Goal: Navigation & Orientation: Find specific page/section

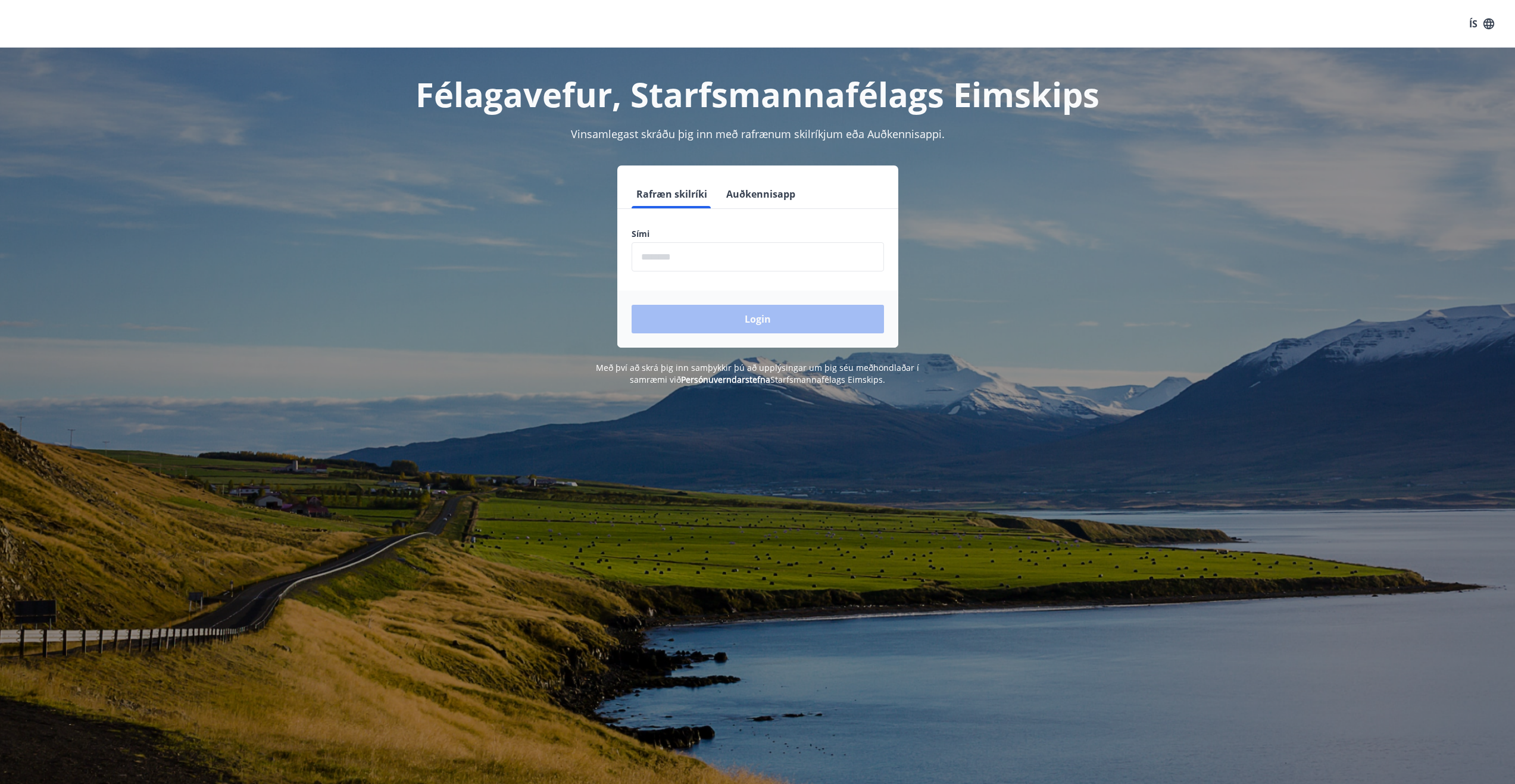
click at [703, 263] on input "phone" at bounding box center [757, 257] width 252 height 29
type input "********"
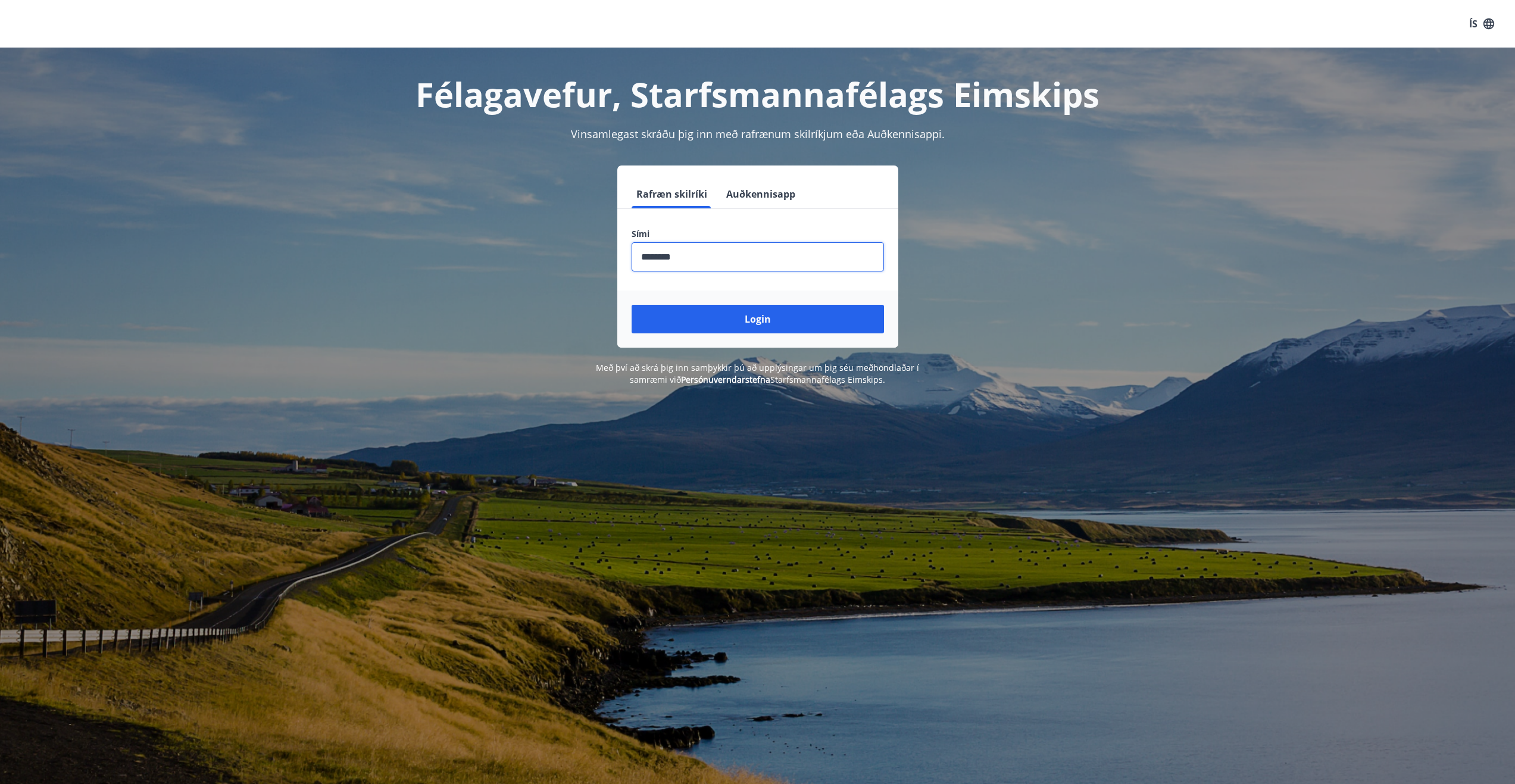
click at [739, 324] on button "Login" at bounding box center [757, 319] width 252 height 29
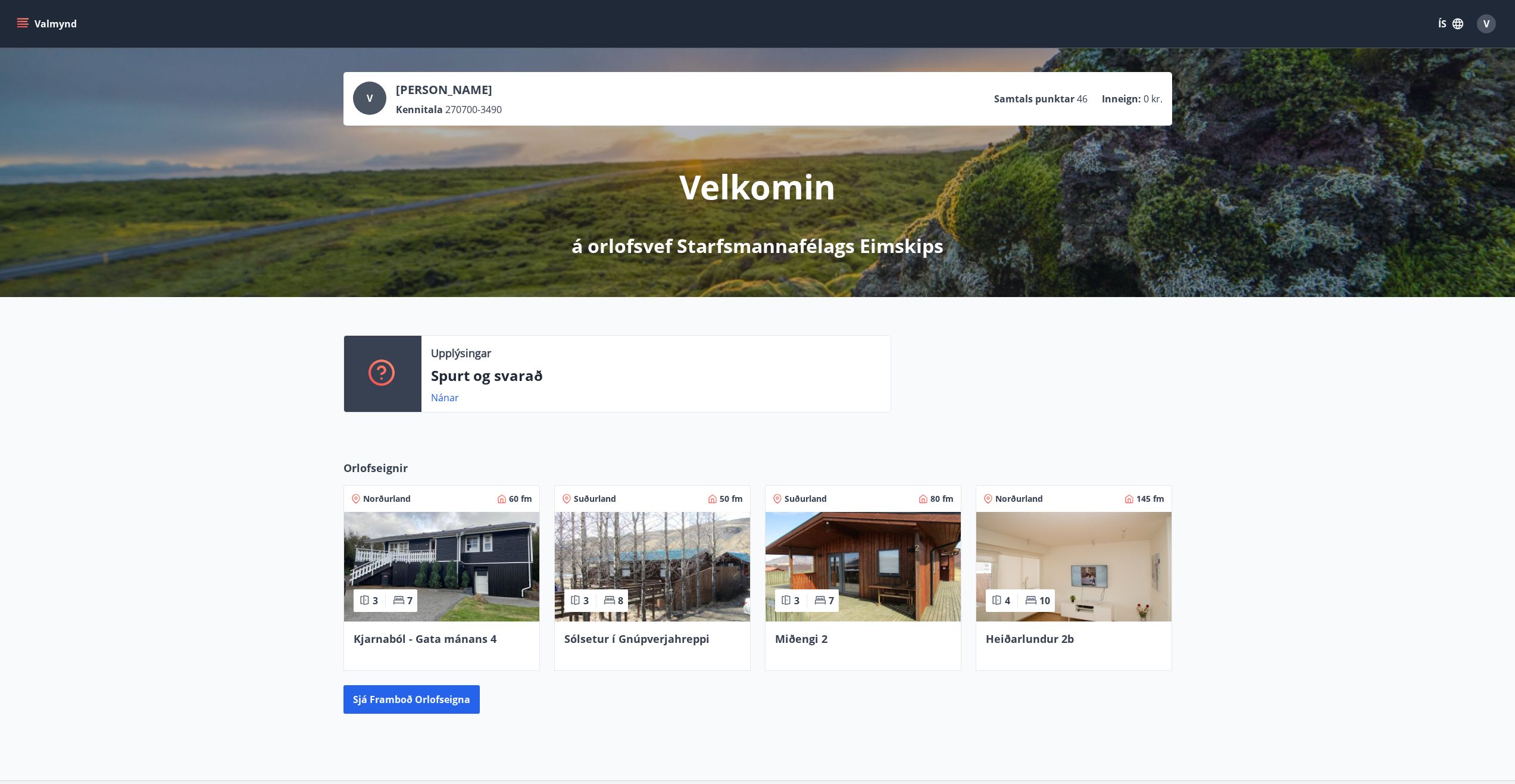
click at [35, 20] on button "Valmynd" at bounding box center [48, 23] width 67 height 21
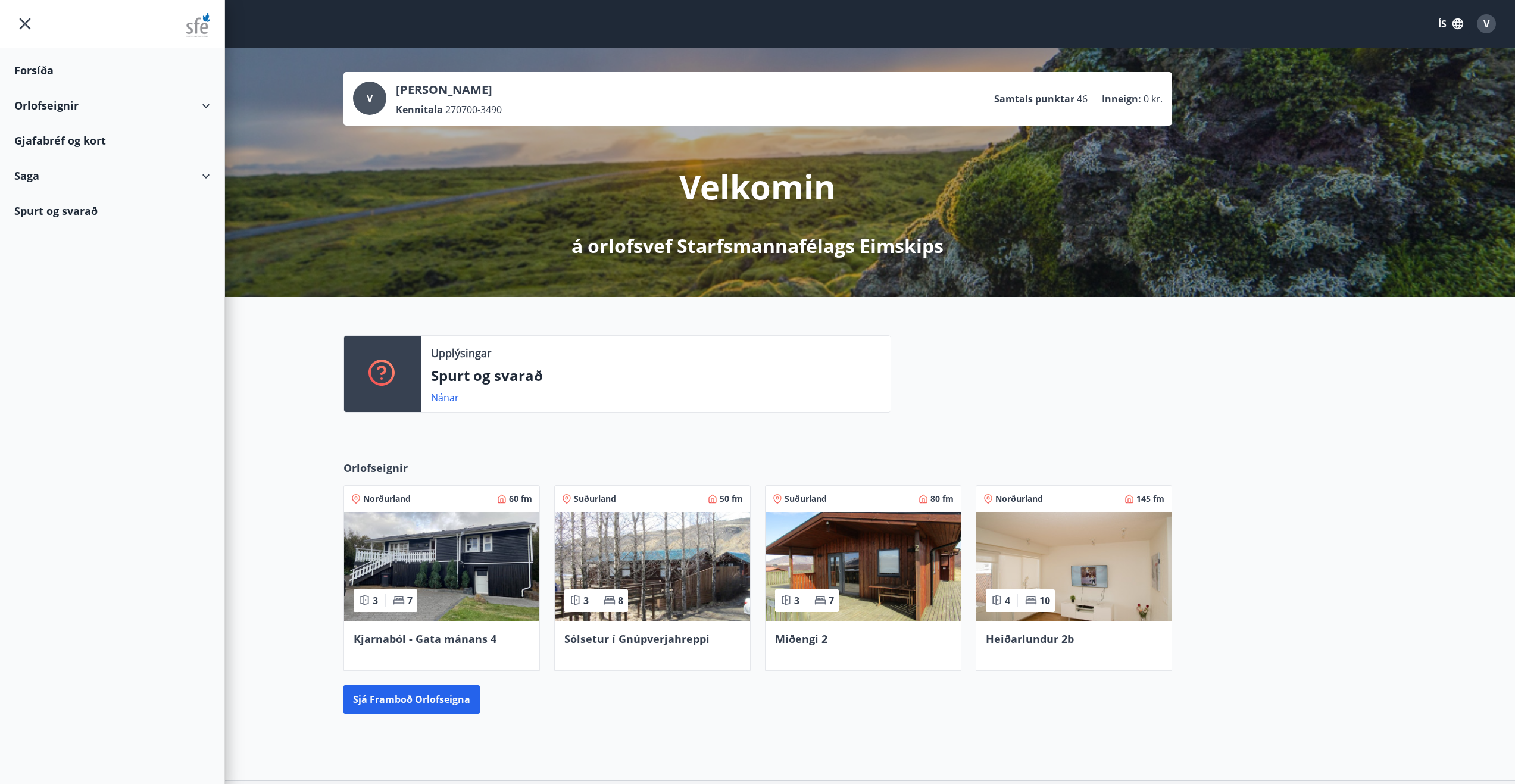
click at [89, 75] on div "Forsíða" at bounding box center [112, 71] width 196 height 35
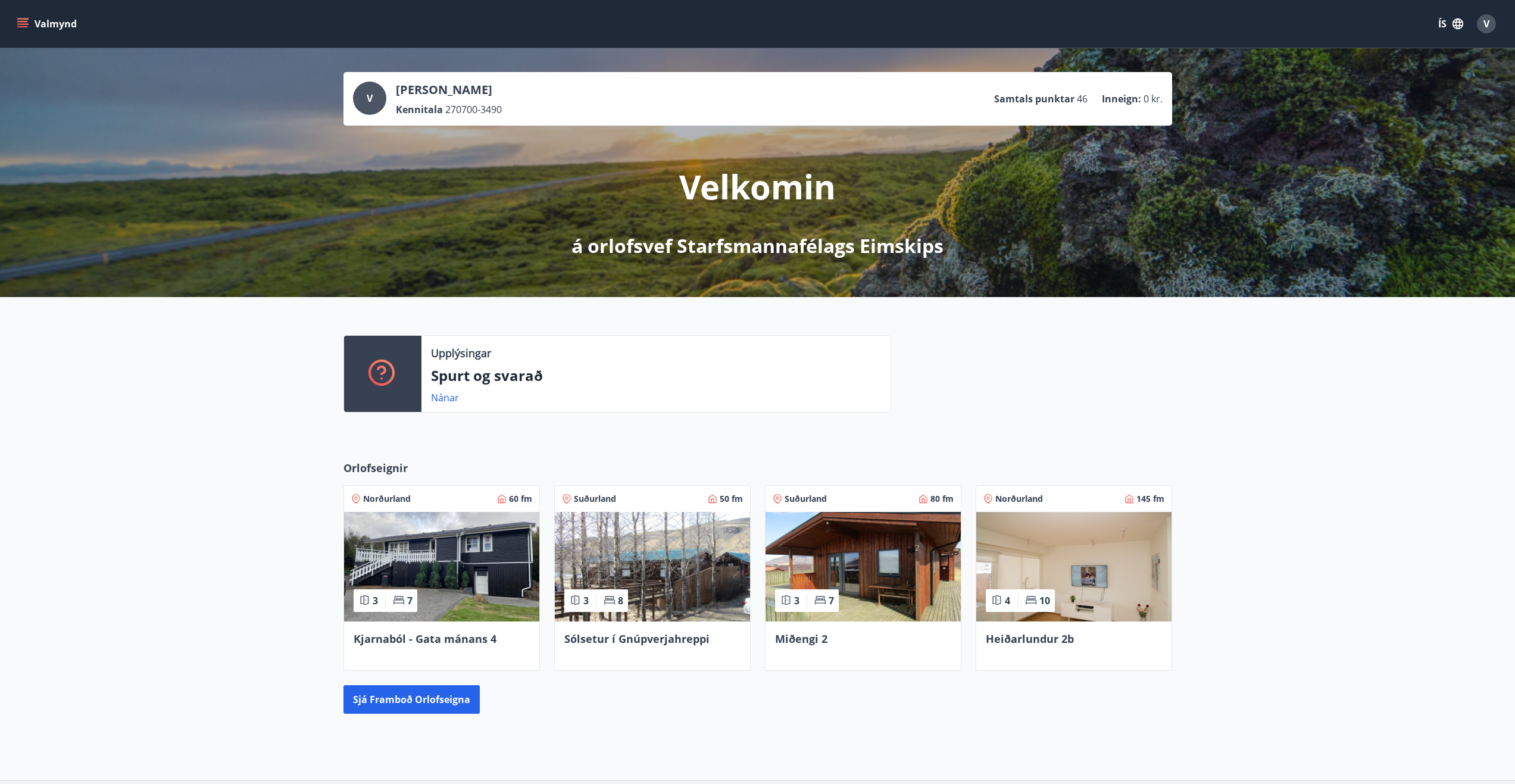
click at [76, 23] on button "Valmynd" at bounding box center [48, 23] width 67 height 21
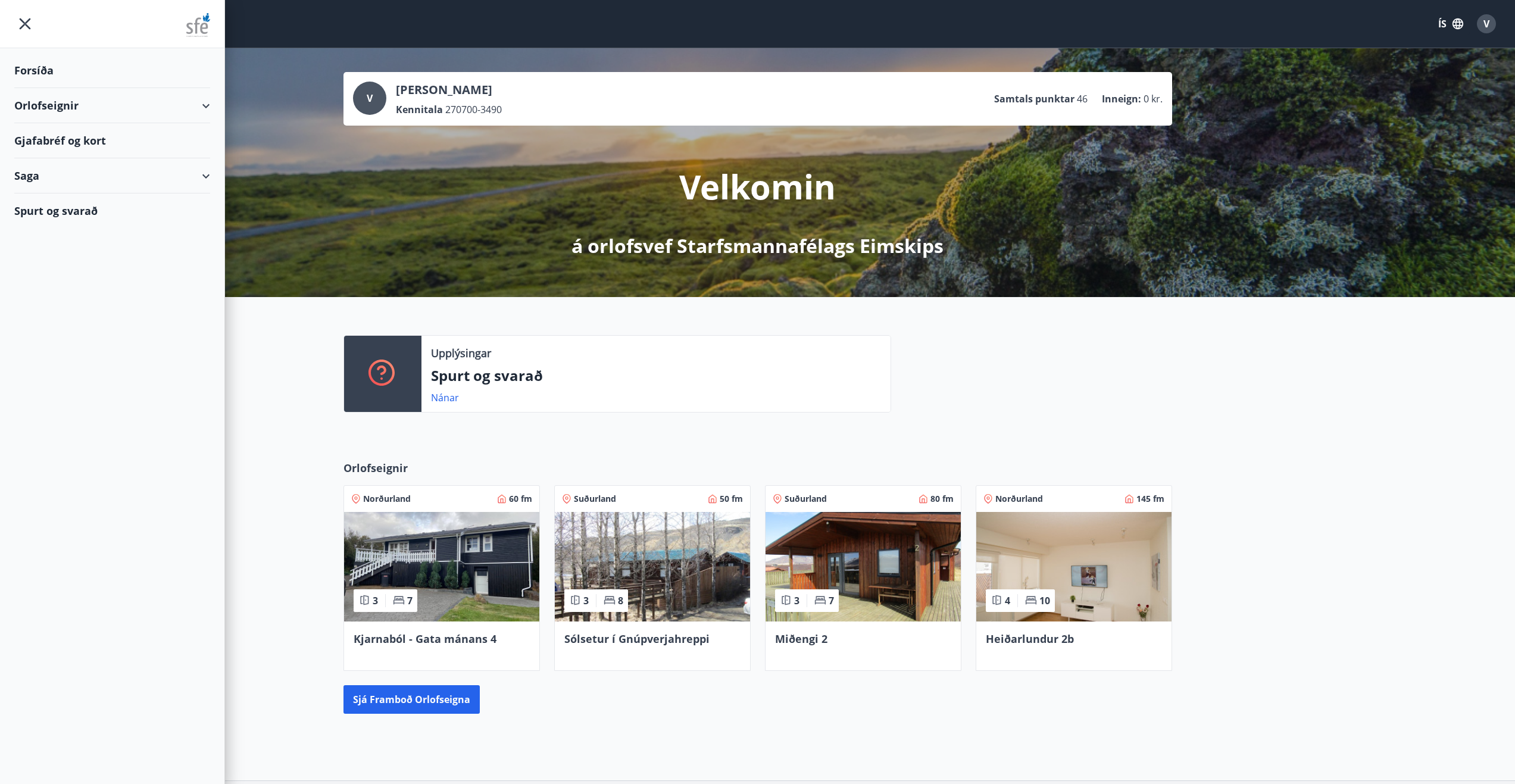
click at [106, 107] on div "Orlofseignir" at bounding box center [112, 106] width 196 height 35
click at [90, 162] on div "Bókunardagatal" at bounding box center [112, 161] width 177 height 25
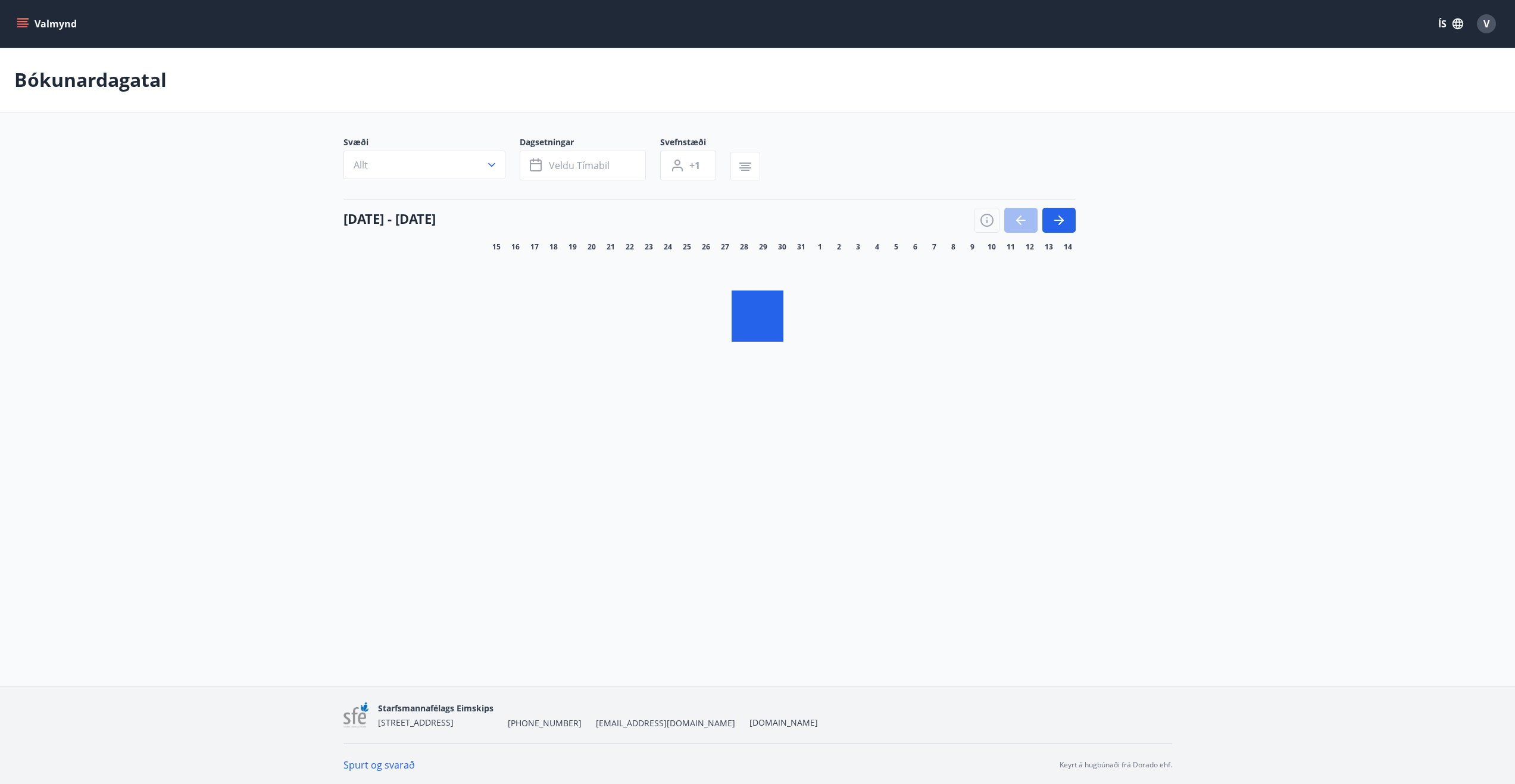
click at [54, 23] on button "Valmynd" at bounding box center [48, 23] width 67 height 21
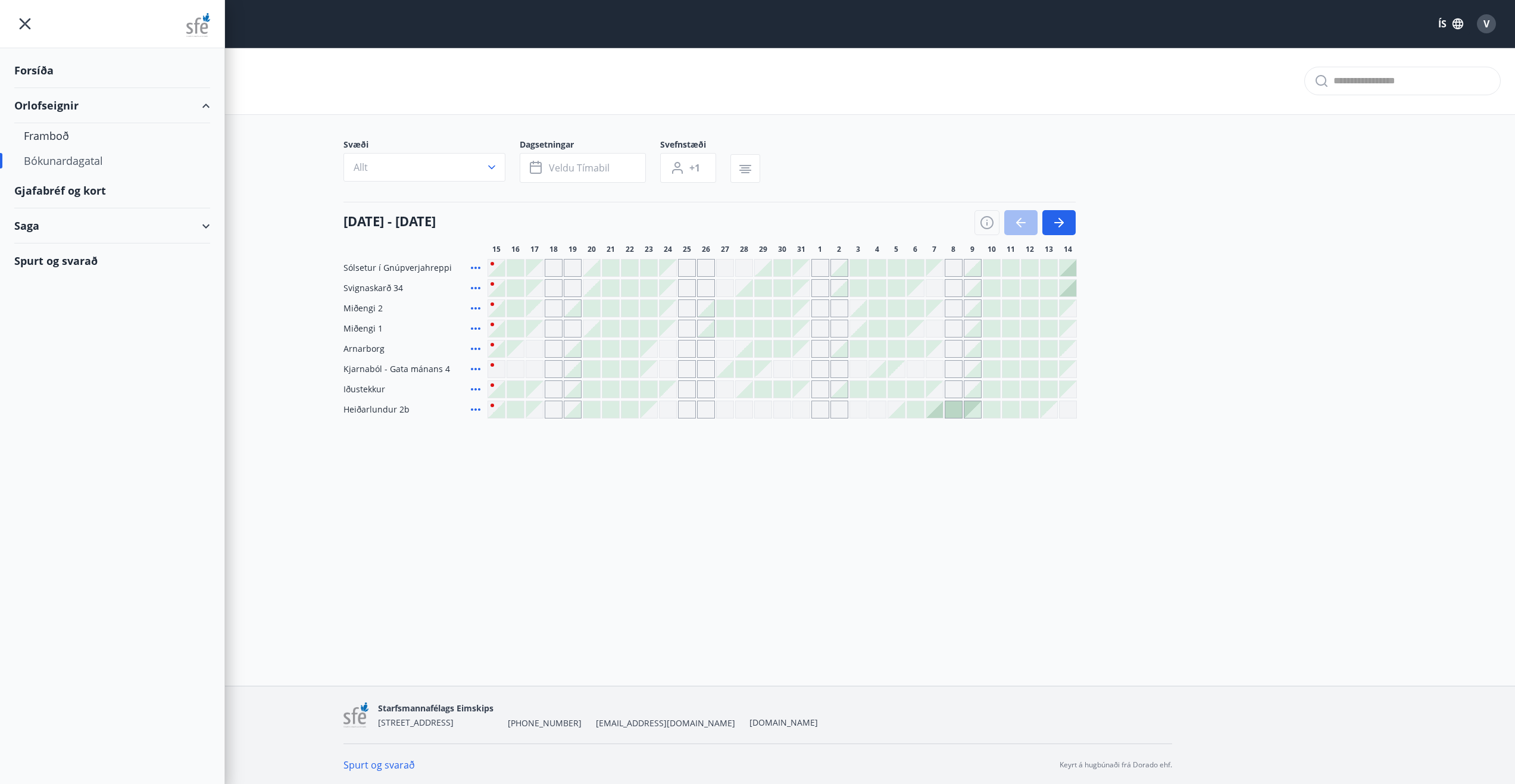
click at [95, 194] on div "Gjafabréf og kort" at bounding box center [112, 191] width 196 height 35
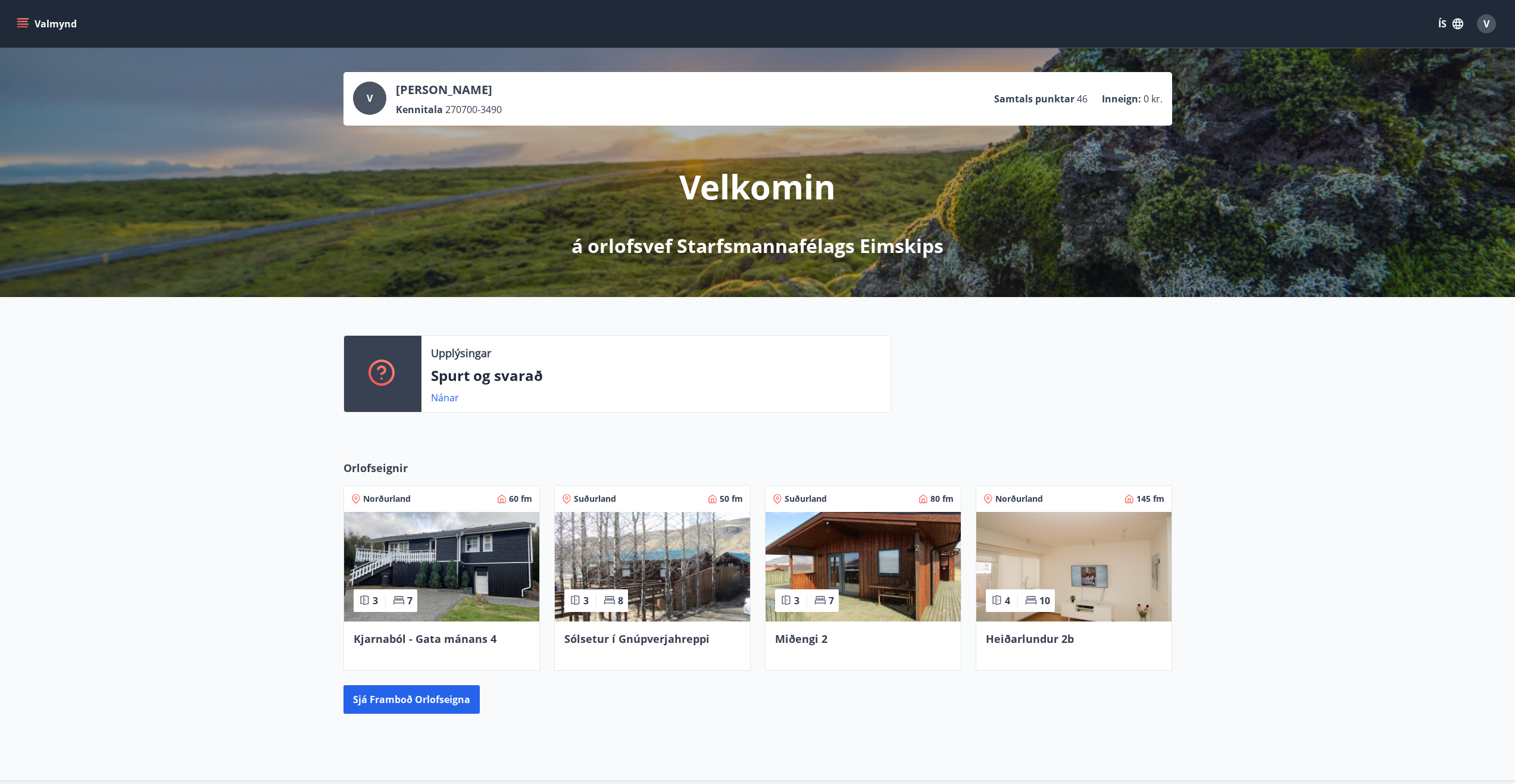
click at [1475, 20] on button "V" at bounding box center [1486, 24] width 29 height 29
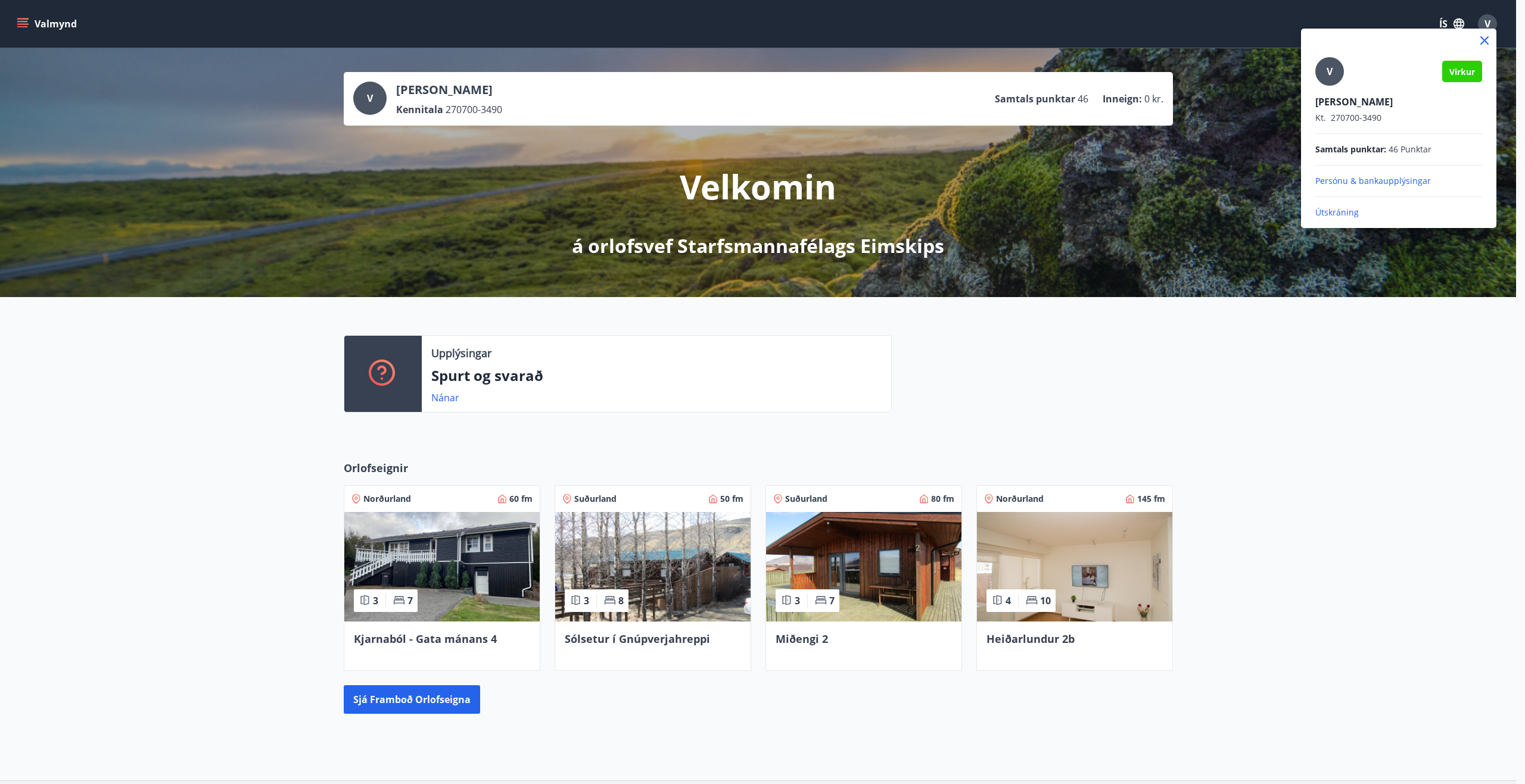
click at [1326, 212] on p "Útskráning" at bounding box center [1399, 212] width 167 height 12
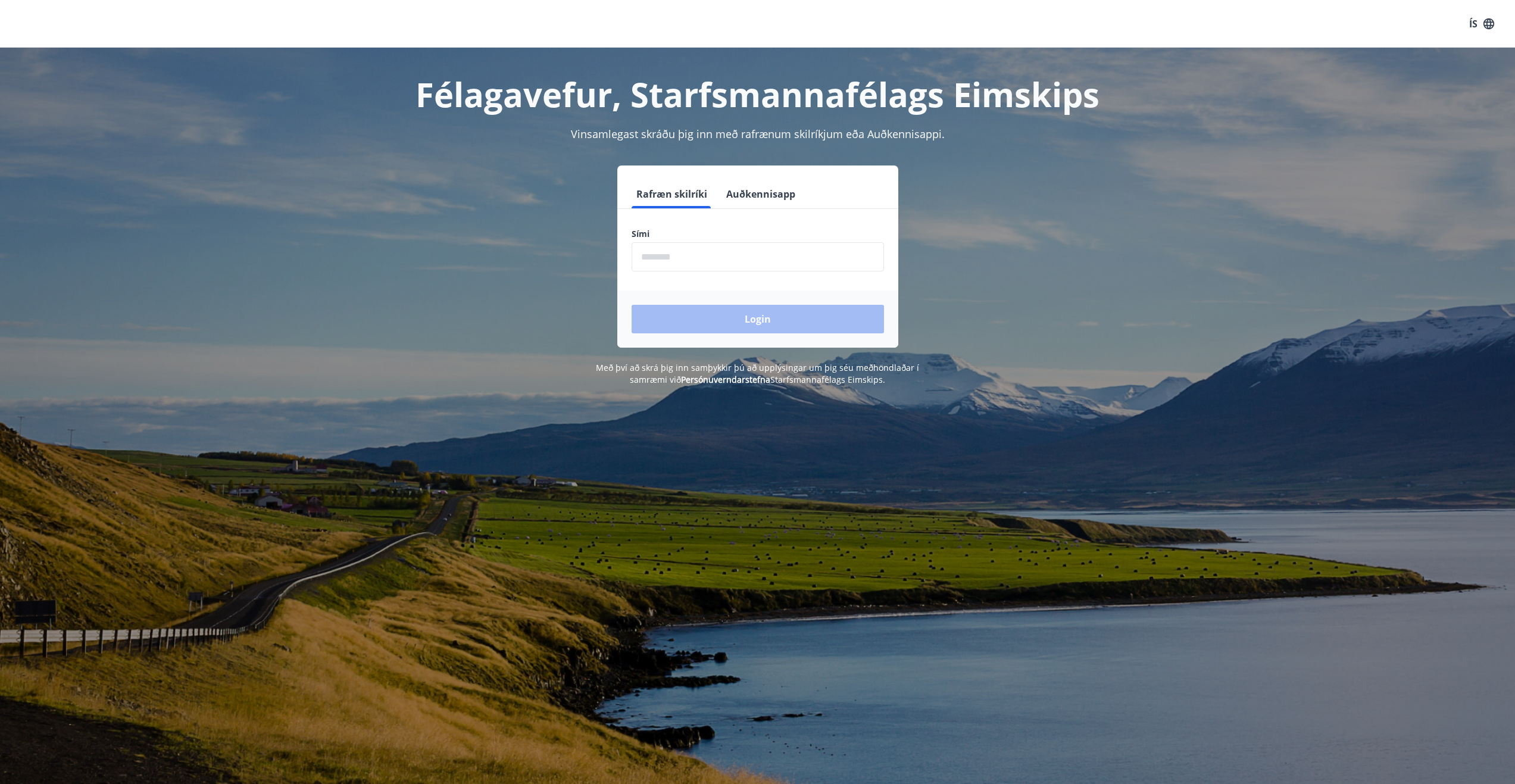
click at [752, 191] on button "Auðkennisapp" at bounding box center [761, 194] width 79 height 29
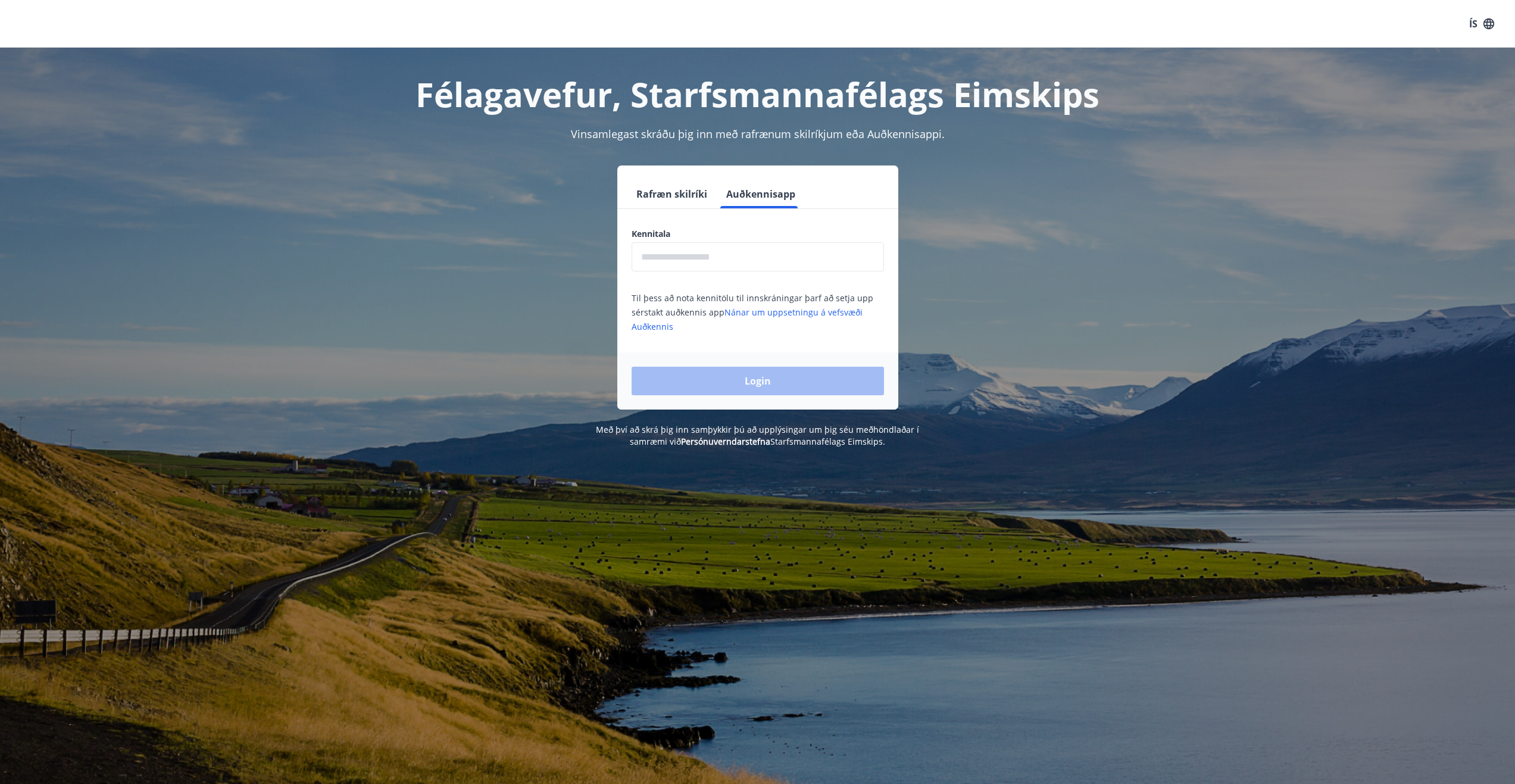
click at [735, 266] on input "text" at bounding box center [757, 257] width 252 height 29
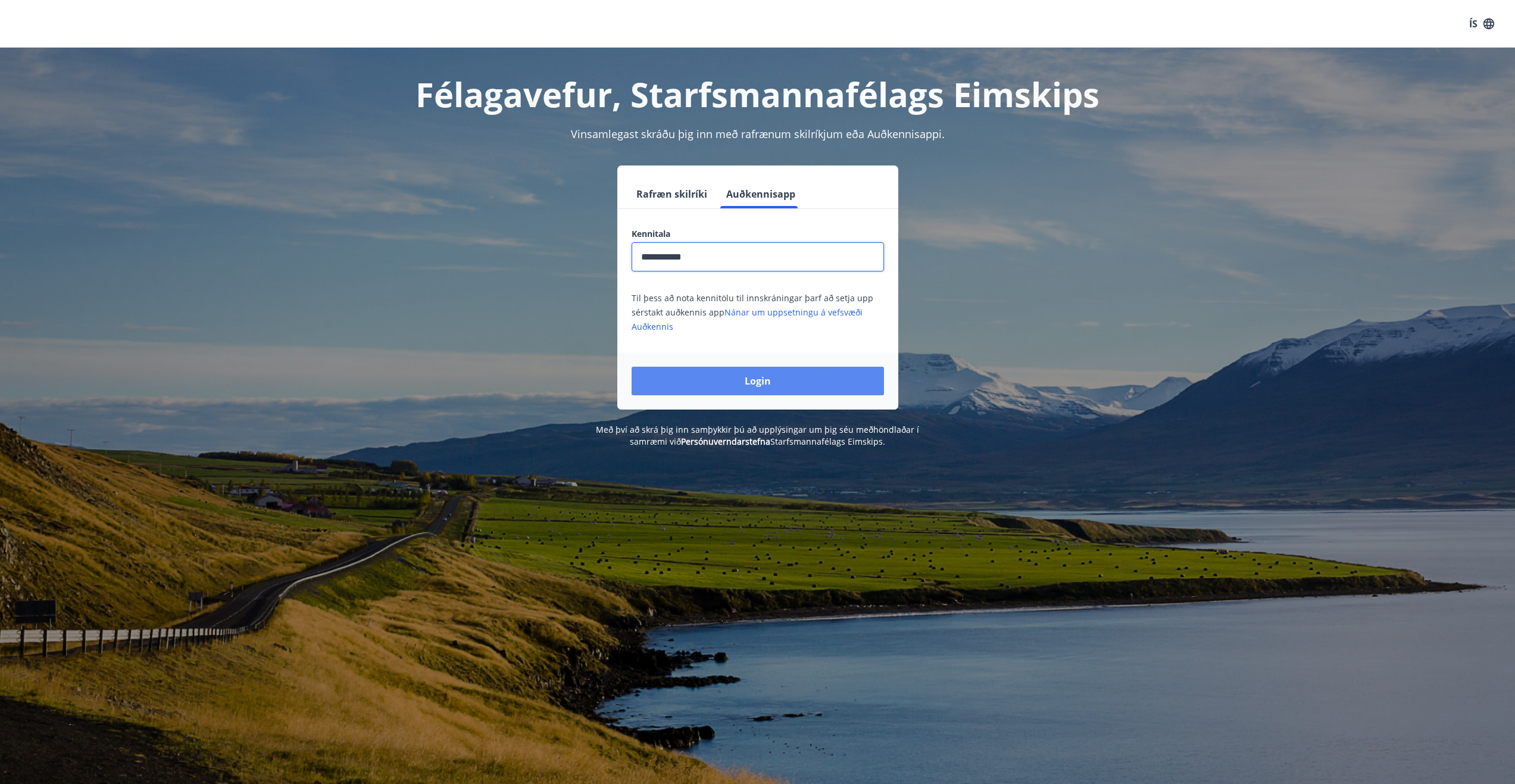
type input "**********"
click at [740, 379] on button "Login" at bounding box center [757, 381] width 252 height 29
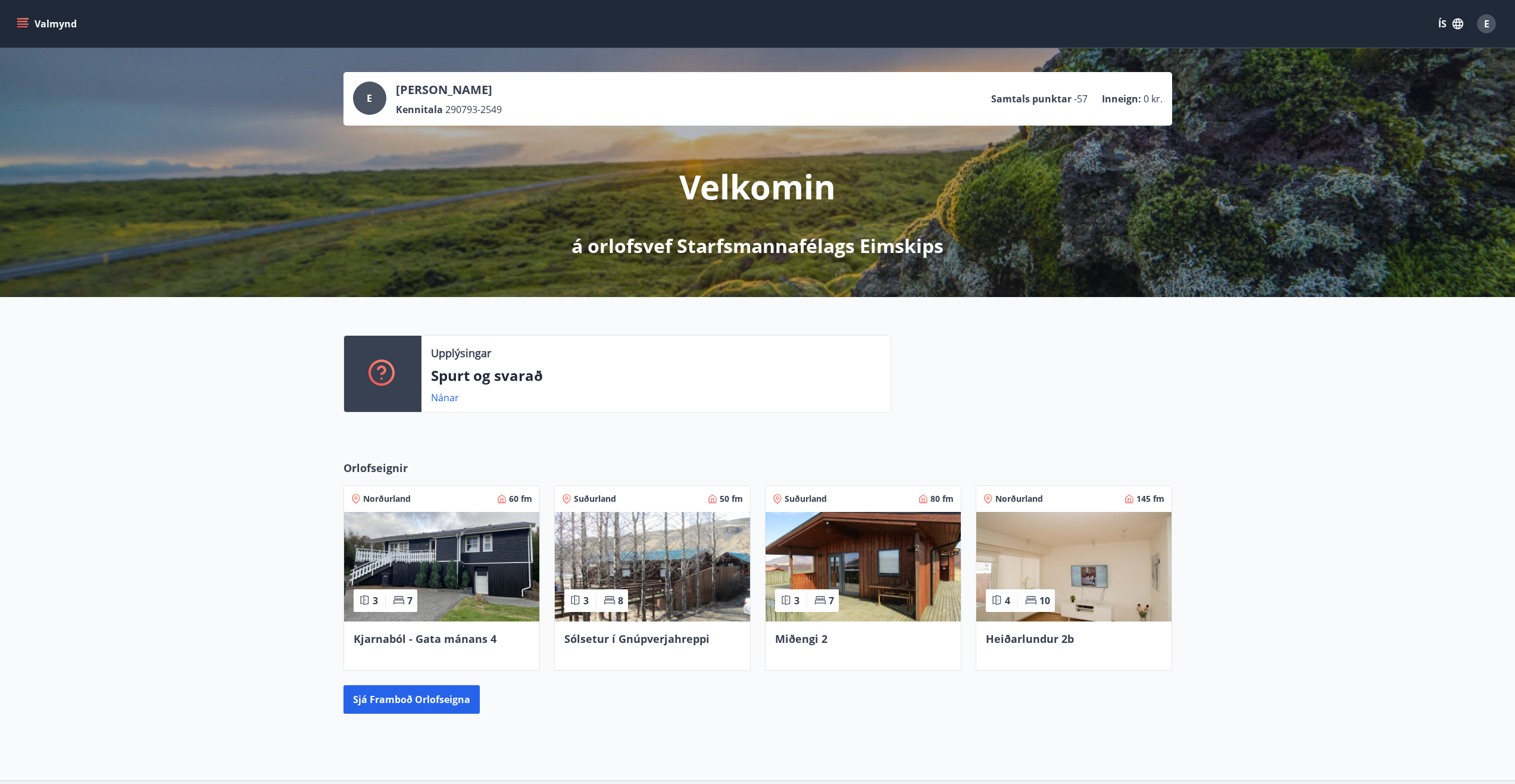
click at [60, 12] on div "Valmynd ÍS E" at bounding box center [757, 24] width 1487 height 29
click at [33, 13] on button "Valmynd" at bounding box center [48, 23] width 67 height 21
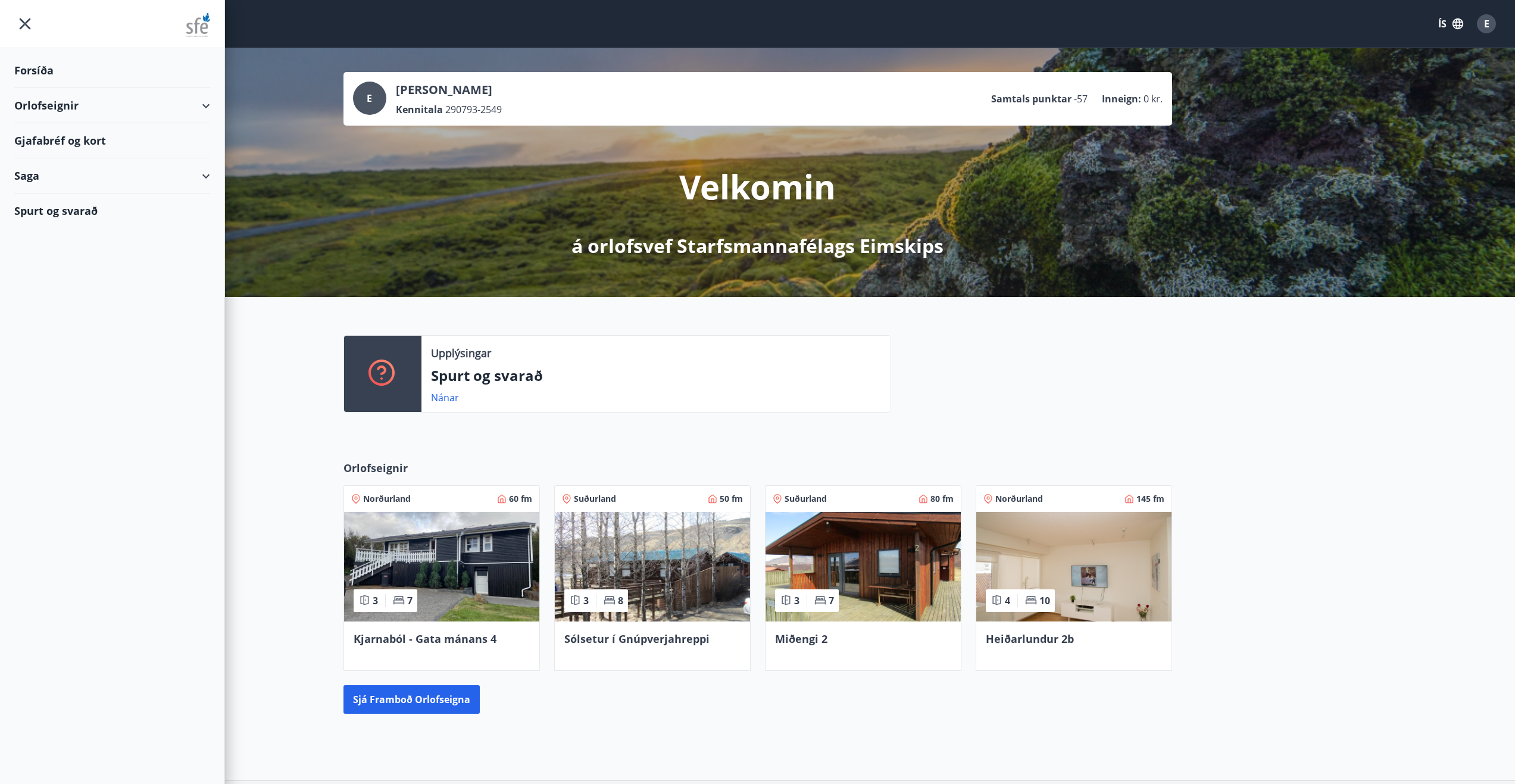
click at [88, 137] on div "Gjafabréf og kort" at bounding box center [112, 141] width 196 height 35
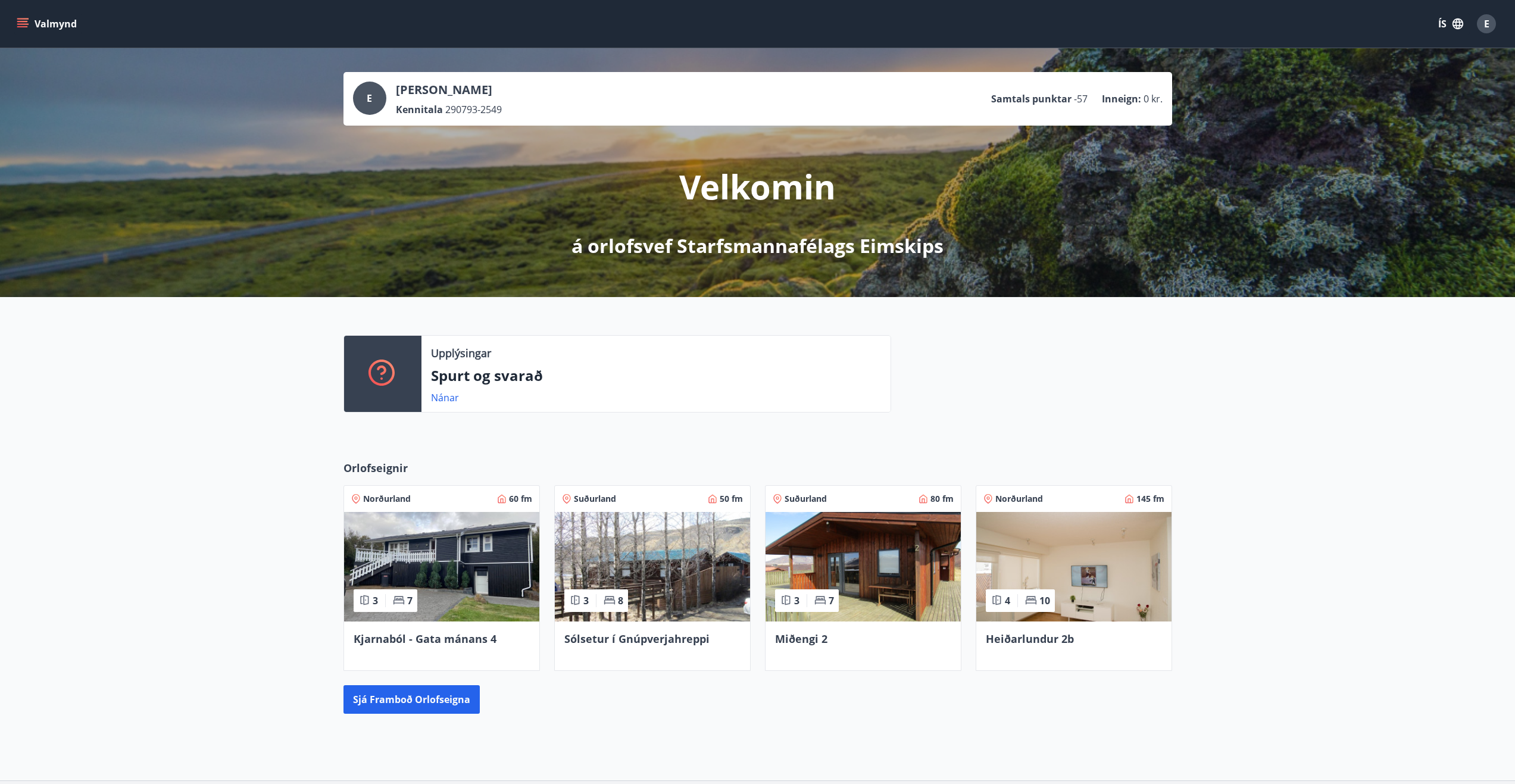
click at [24, 26] on icon "menu" at bounding box center [23, 27] width 11 height 1
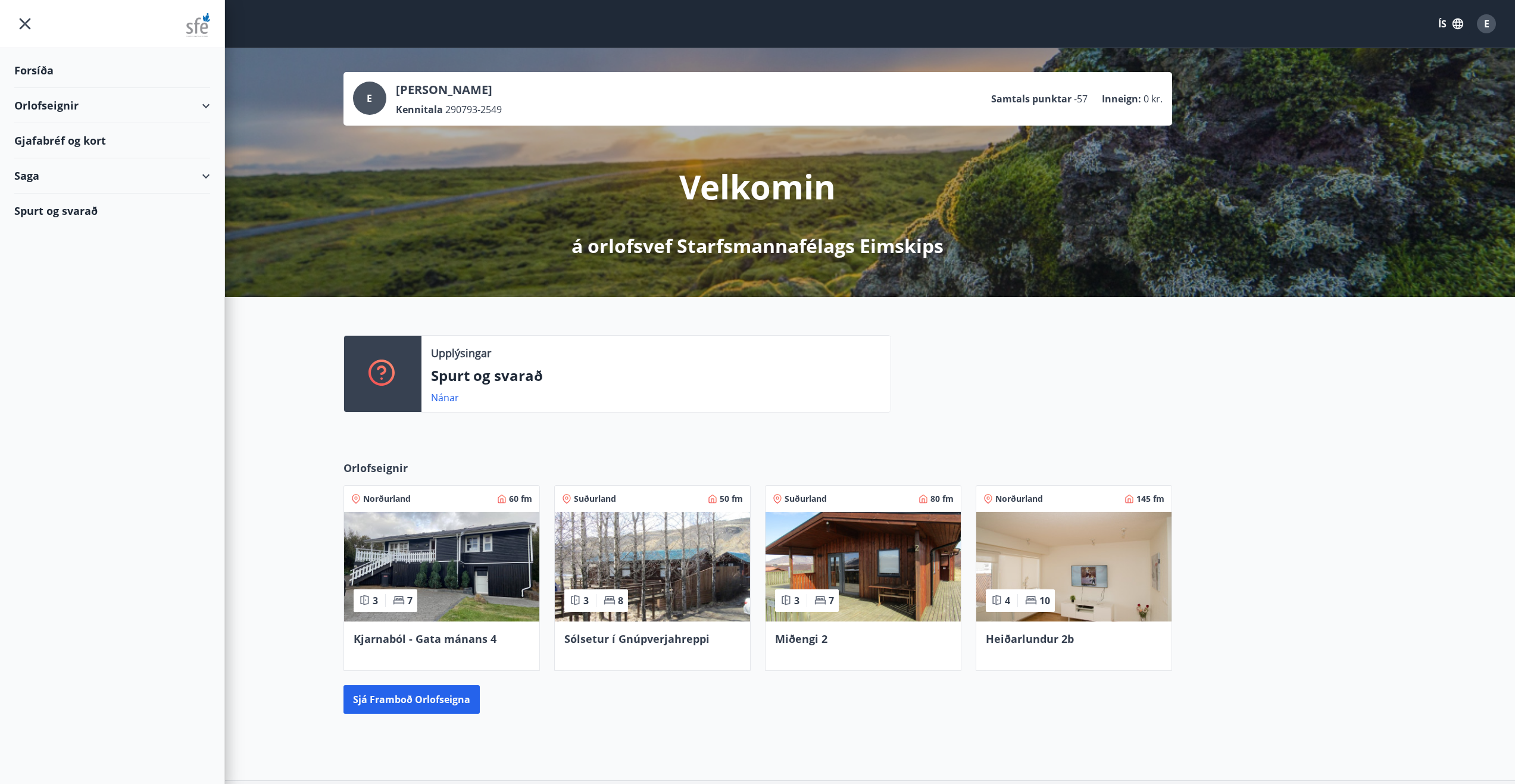
click at [113, 205] on div "Spurt og svarað" at bounding box center [112, 211] width 196 height 35
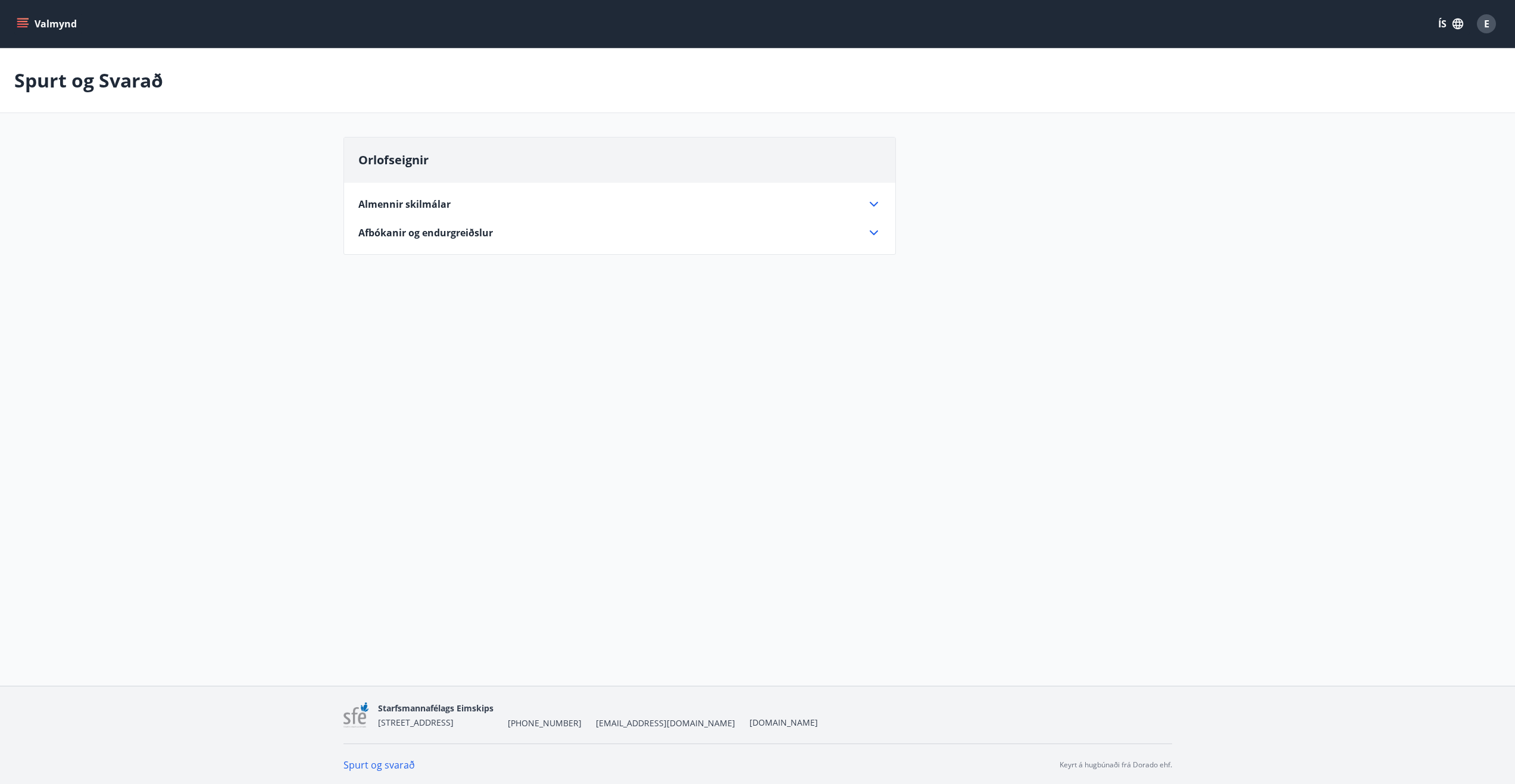
click at [10, 19] on div "Valmynd ÍS E" at bounding box center [757, 24] width 1515 height 48
click at [35, 21] on button "Valmynd" at bounding box center [48, 23] width 67 height 21
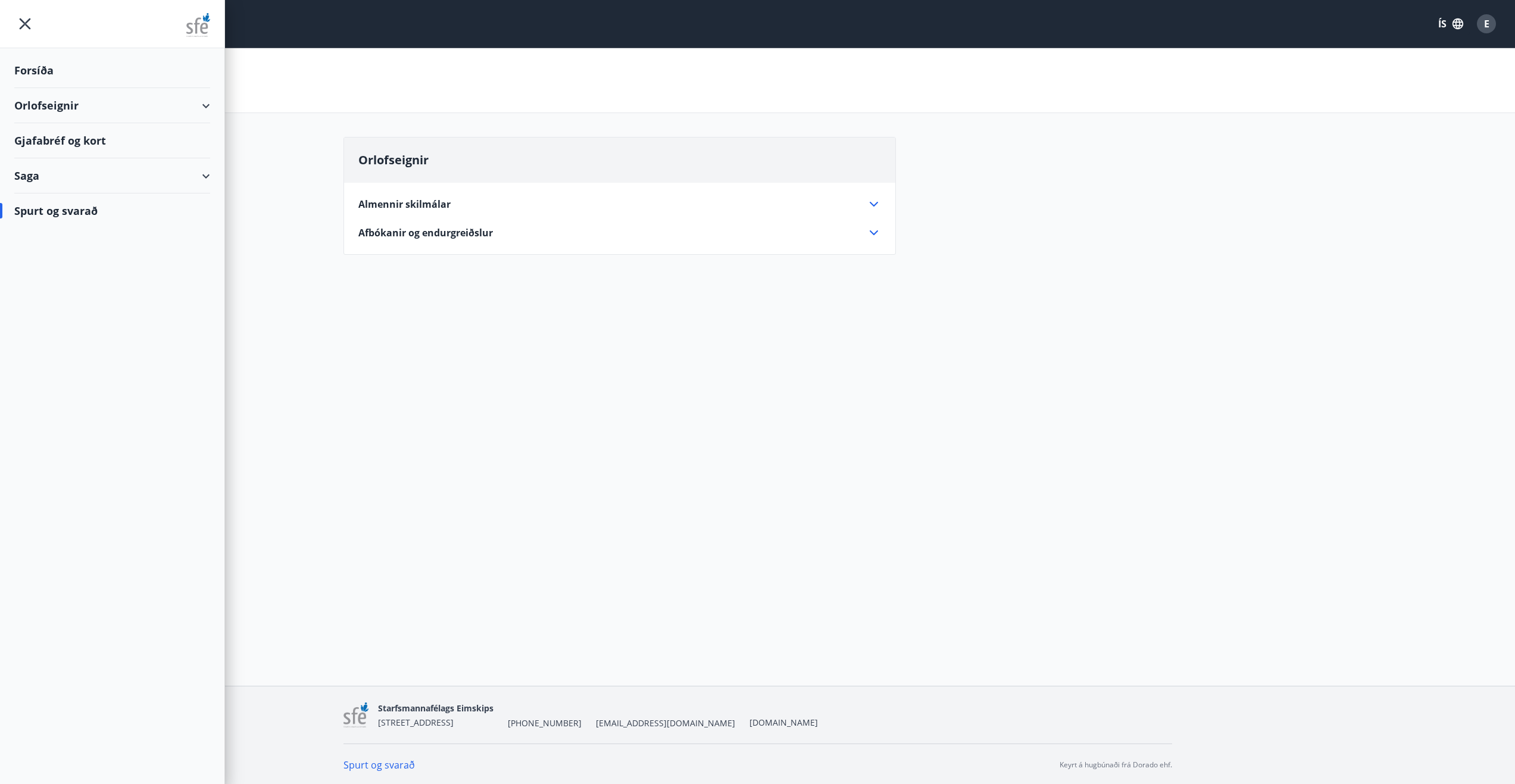
click at [81, 69] on div "Forsíða" at bounding box center [112, 71] width 196 height 35
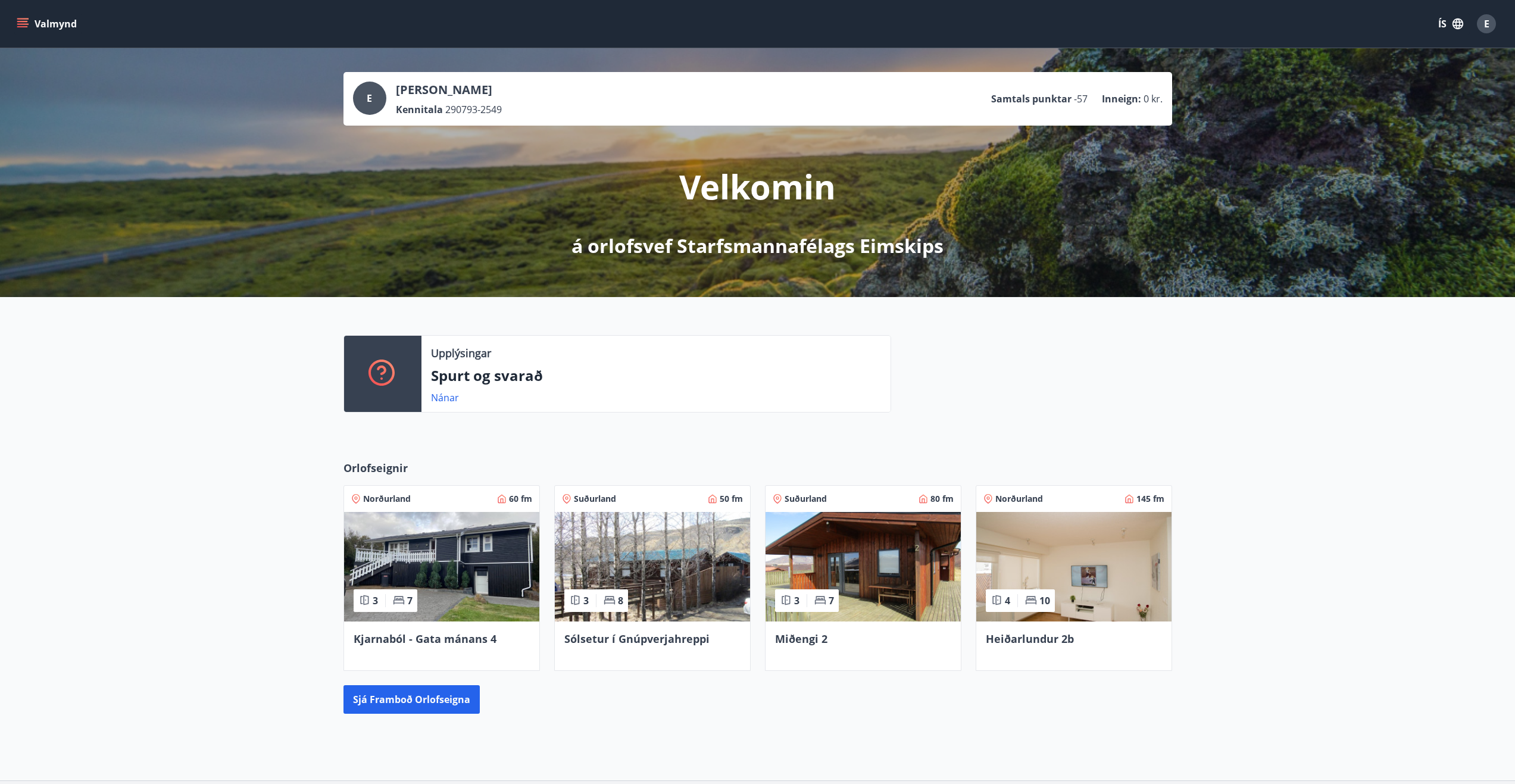
click at [65, 24] on button "Valmynd" at bounding box center [48, 23] width 67 height 21
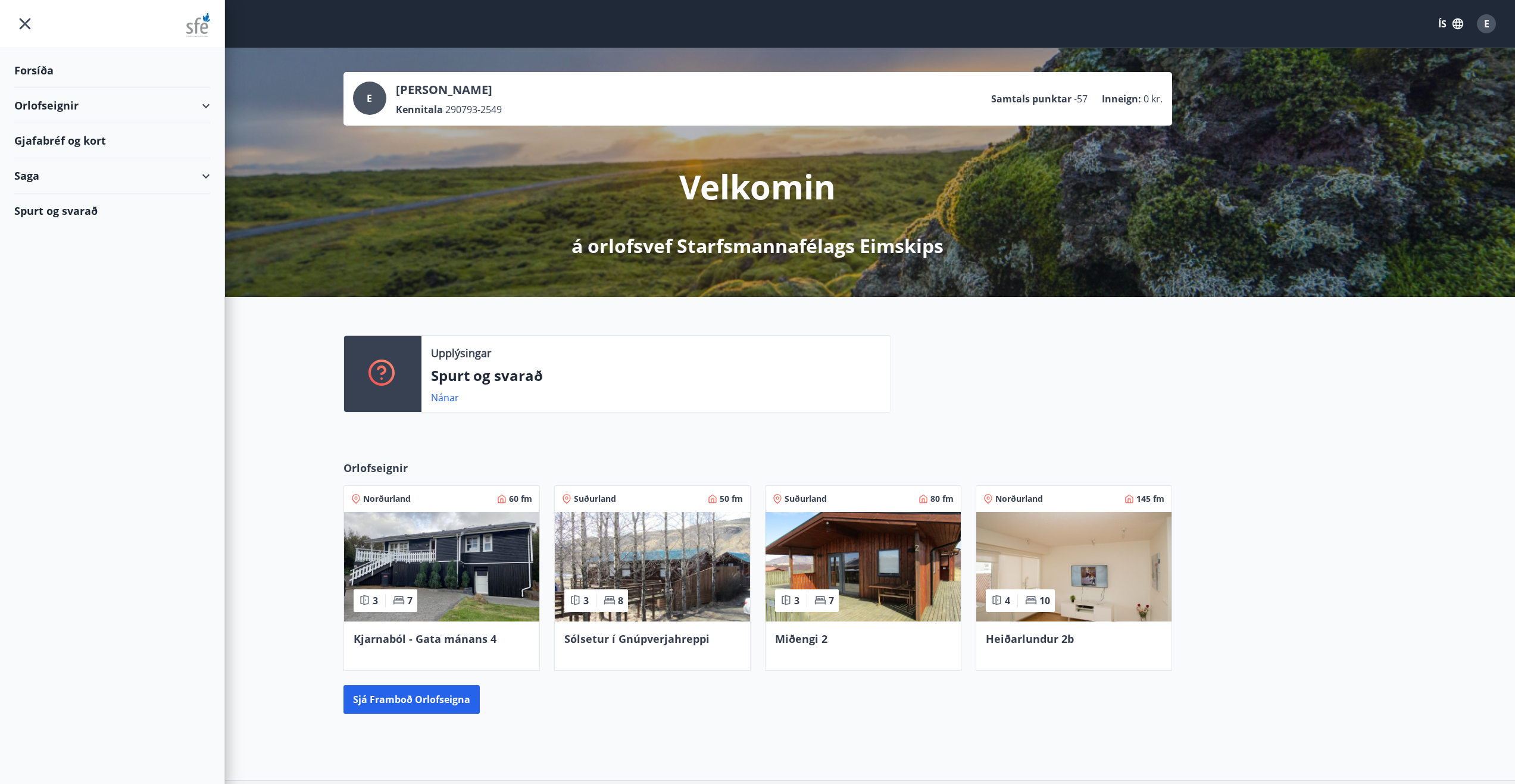
click at [74, 139] on div "Gjafabréf og kort" at bounding box center [112, 141] width 196 height 35
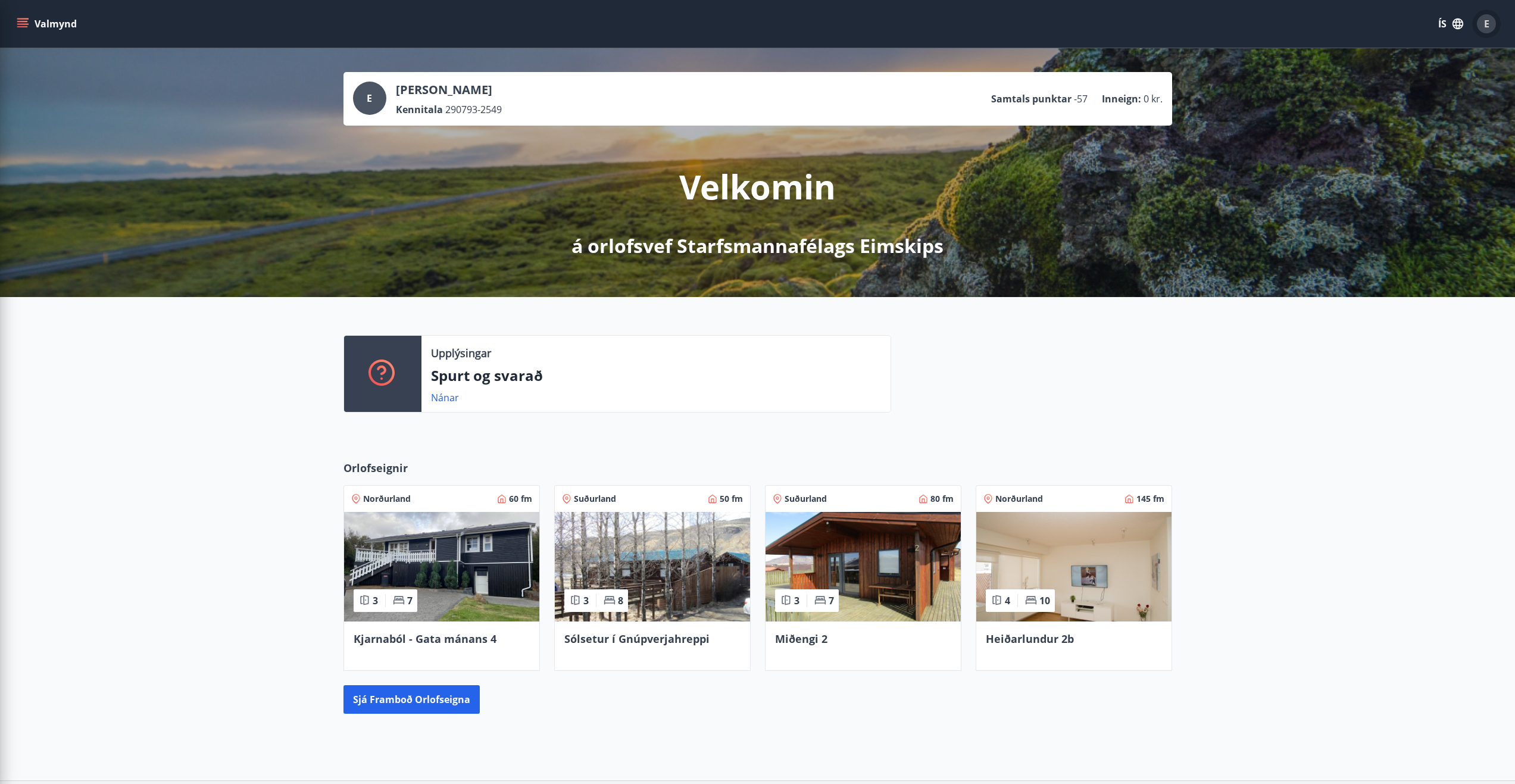
click at [1491, 23] on div "E" at bounding box center [1486, 23] width 19 height 19
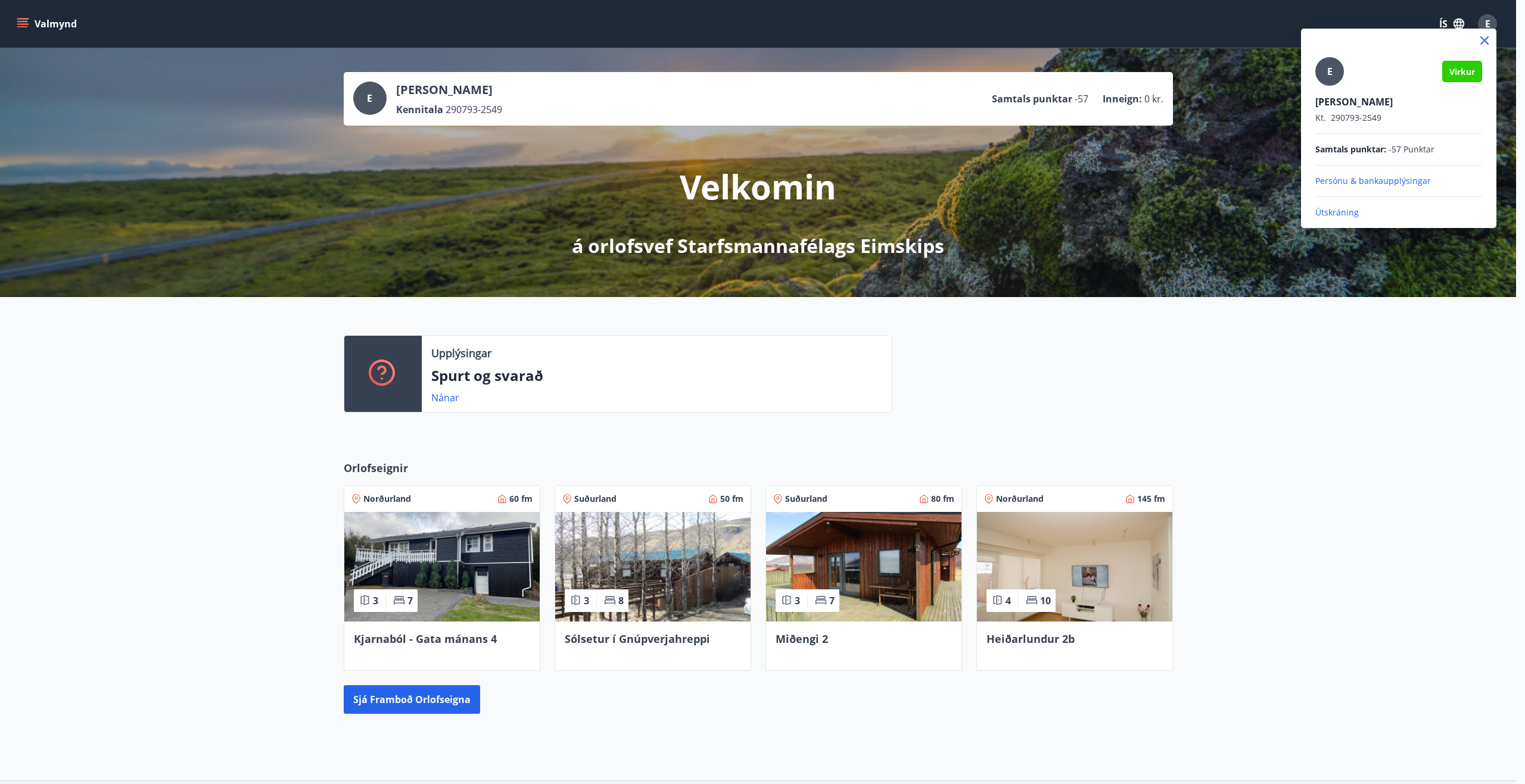
click at [1342, 212] on p "Útskráning" at bounding box center [1399, 212] width 167 height 12
